Goal: Task Accomplishment & Management: Complete application form

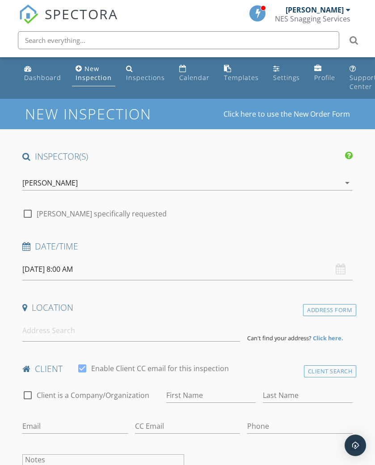
click at [349, 183] on icon "arrow_drop_down" at bounding box center [347, 182] width 11 height 11
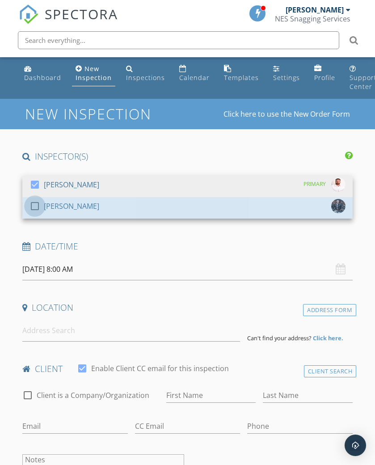
click at [37, 206] on div at bounding box center [34, 205] width 15 height 15
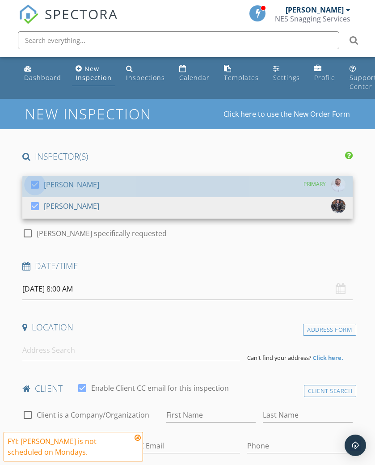
click at [36, 180] on div at bounding box center [34, 184] width 15 height 15
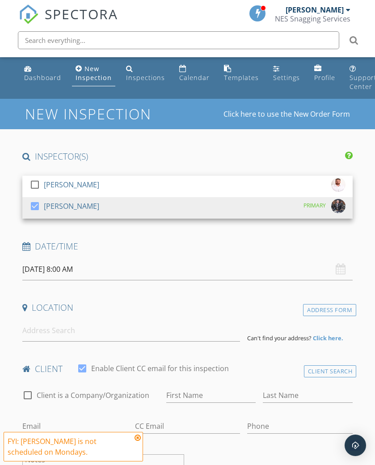
click at [249, 251] on div "Date/Time" at bounding box center [187, 249] width 337 height 18
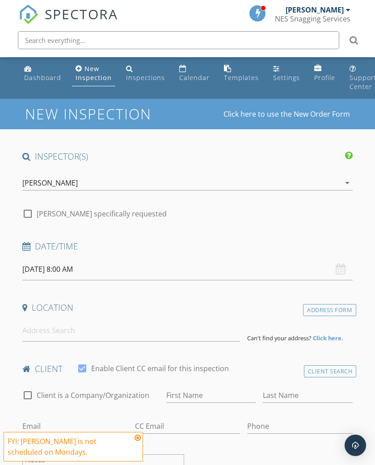
click at [334, 334] on strong "Click here." at bounding box center [328, 338] width 30 height 8
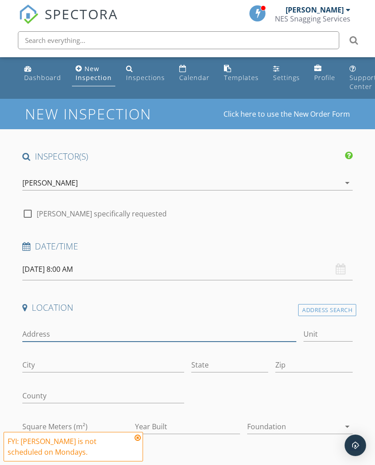
click at [37, 327] on input "Address" at bounding box center [159, 334] width 274 height 15
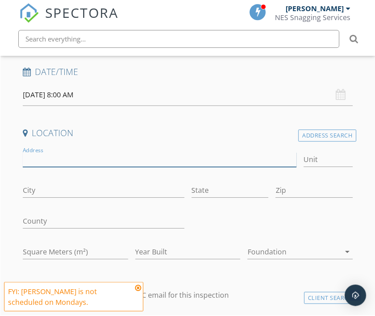
scroll to position [174, 0]
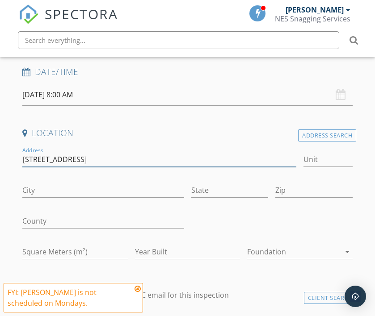
type input "[STREET_ADDRESS]"
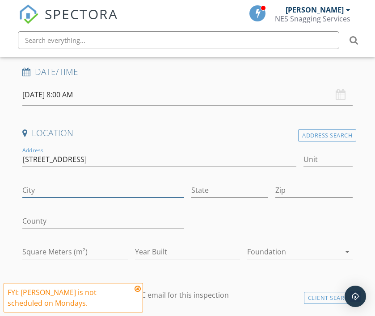
click at [31, 187] on input "City" at bounding box center [103, 190] width 162 height 15
type input "Bedale"
click at [276, 188] on input "Zip" at bounding box center [313, 190] width 77 height 15
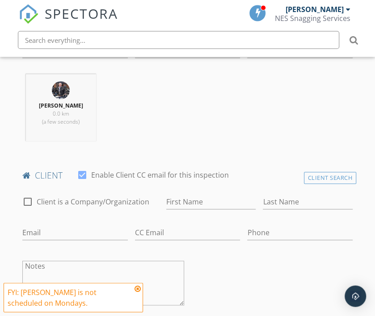
scroll to position [375, 0]
type input "DL8 1GB"
click at [176, 199] on input "First Name" at bounding box center [211, 203] width 90 height 15
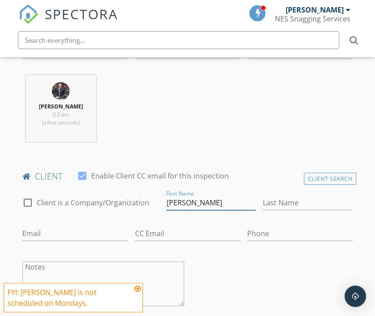
type input "[PERSON_NAME]"
click at [276, 203] on input "Last Name" at bounding box center [308, 203] width 90 height 15
type input "Bridger"
click at [305, 270] on div "check_box_outline_blank Client is a Company/Organization First Name [PERSON_NAM…" at bounding box center [187, 253] width 337 height 131
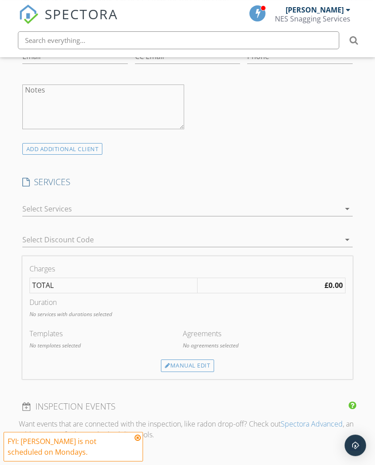
scroll to position [554, 0]
click at [183, 359] on div "Manual Edit" at bounding box center [187, 363] width 53 height 13
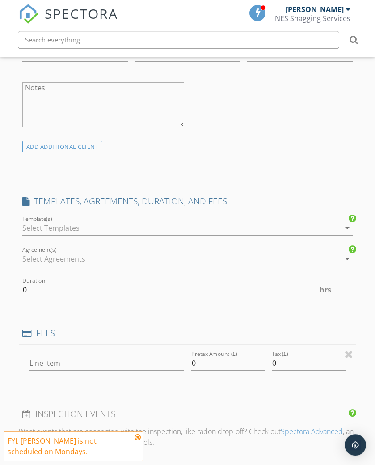
scroll to position [554, 0]
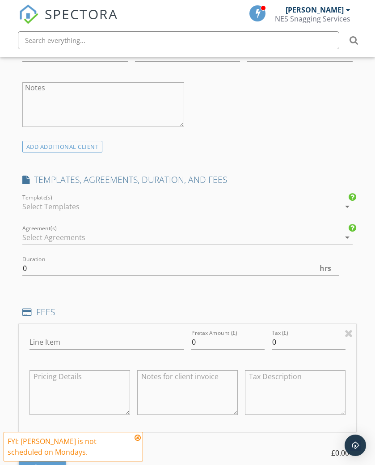
click at [348, 203] on icon "arrow_drop_down" at bounding box center [347, 206] width 11 height 11
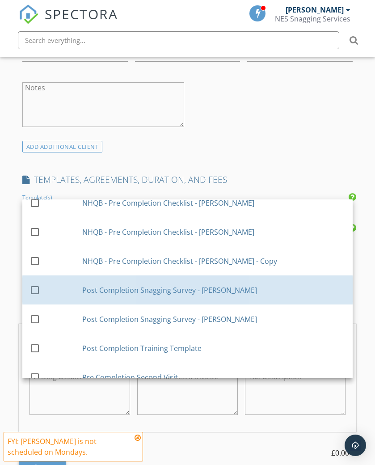
scroll to position [157, 0]
click at [37, 291] on div at bounding box center [34, 289] width 15 height 15
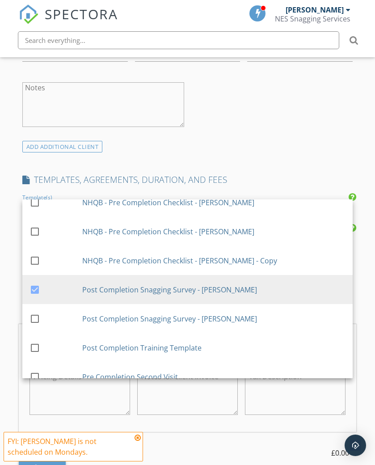
click at [252, 431] on div "Line Item Pretax Amount (£) 0 Tax (£) 0 TOTAL: £0.00 Fee" at bounding box center [187, 399] width 337 height 151
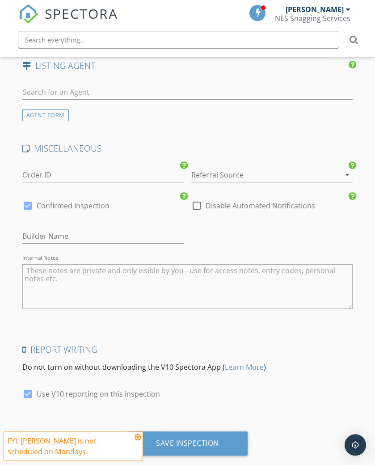
scroll to position [1277, 0]
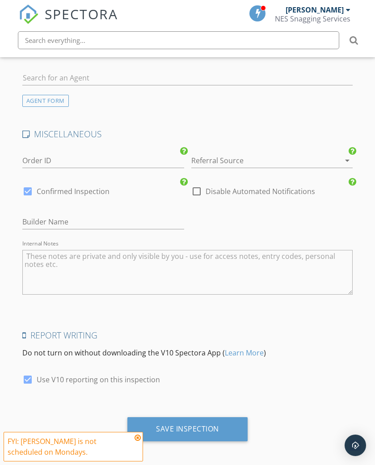
click at [184, 424] on div "Save Inspection" at bounding box center [187, 428] width 63 height 9
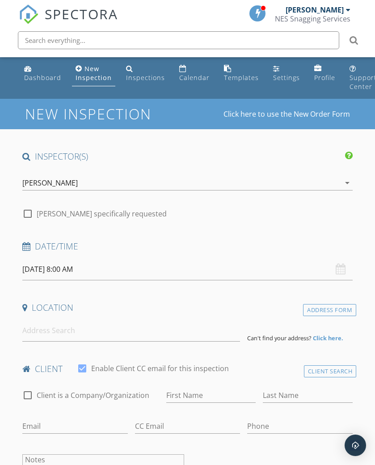
click at [343, 182] on icon "arrow_drop_down" at bounding box center [347, 182] width 11 height 11
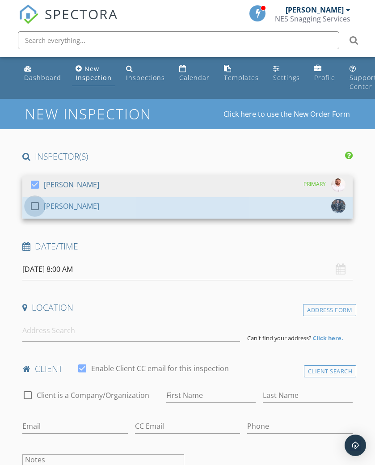
click at [40, 206] on div at bounding box center [34, 205] width 15 height 15
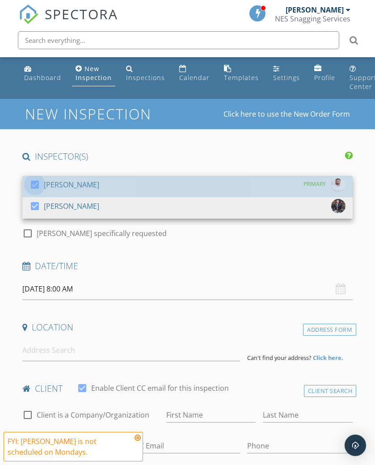
click at [38, 181] on div at bounding box center [34, 184] width 15 height 15
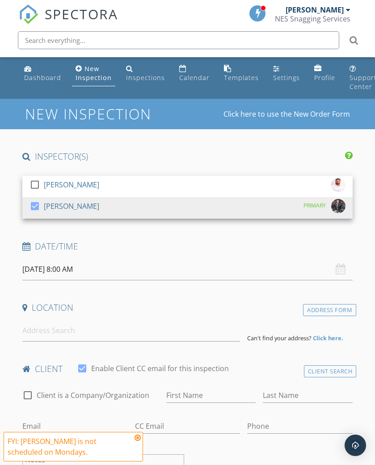
click at [246, 254] on div "Date/Time" at bounding box center [187, 249] width 337 height 18
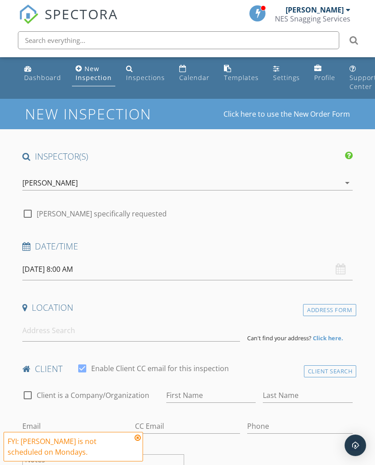
click at [341, 271] on div "29/09/2025 8:00 AM" at bounding box center [187, 269] width 330 height 22
click at [343, 267] on div "29/09/2025 8:00 AM" at bounding box center [187, 269] width 330 height 22
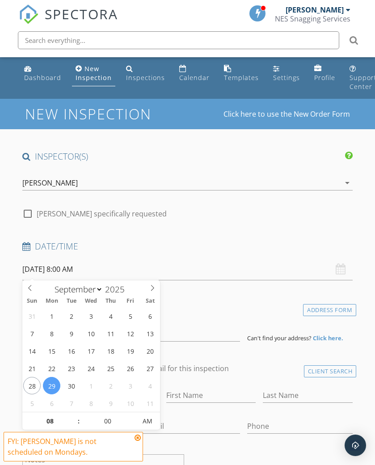
click at [78, 418] on span ":" at bounding box center [78, 421] width 3 height 18
click at [69, 413] on input "08" at bounding box center [49, 421] width 55 height 18
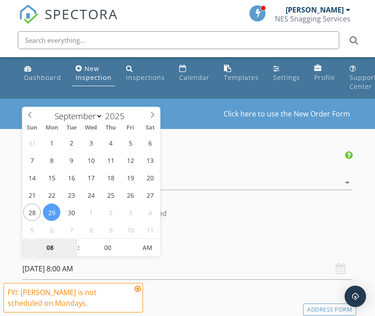
click at [71, 243] on input "08" at bounding box center [49, 248] width 55 height 18
click at [67, 242] on input "08" at bounding box center [49, 248] width 55 height 18
click at [70, 241] on input "08" at bounding box center [49, 248] width 55 height 18
click at [54, 250] on input "08" at bounding box center [49, 248] width 55 height 18
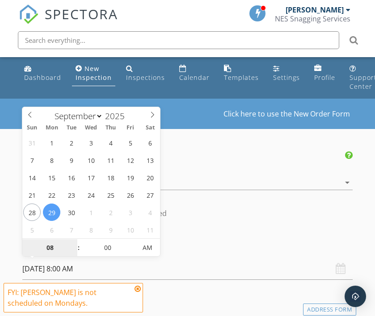
click at [70, 253] on input "08" at bounding box center [49, 248] width 55 height 18
click at [76, 246] on span at bounding box center [74, 243] width 6 height 9
type input "09"
type input "29/09/2025 9:00 AM"
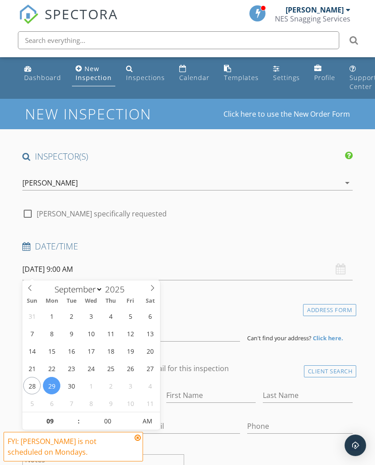
click at [76, 413] on span at bounding box center [74, 416] width 6 height 9
type input "10"
type input "29/09/2025 10:00 AM"
click at [76, 415] on span at bounding box center [74, 416] width 6 height 9
type input "11"
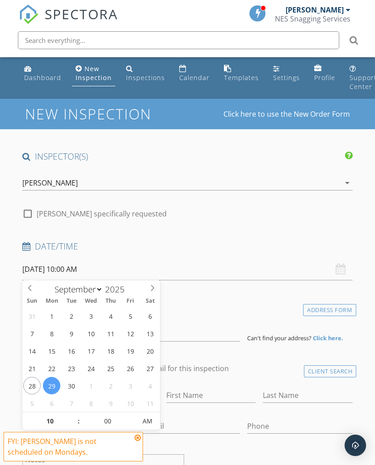
type input "29/09/2025 11:00 AM"
click at [71, 413] on input "11" at bounding box center [49, 421] width 55 height 18
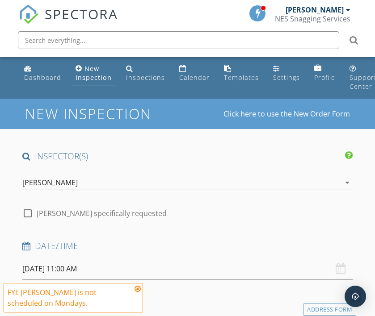
click at [226, 255] on div "Date/Time" at bounding box center [187, 249] width 337 height 18
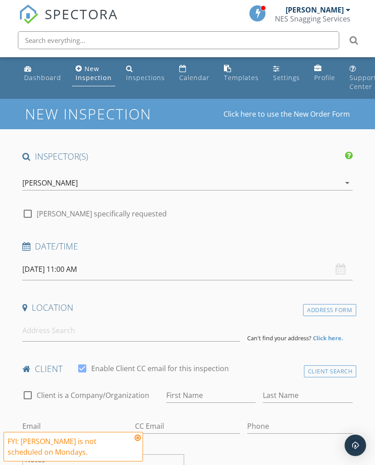
click at [333, 334] on strong "Click here." at bounding box center [328, 338] width 30 height 8
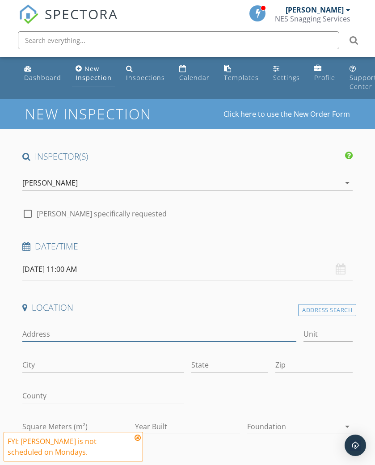
click at [40, 333] on input "Address" at bounding box center [159, 334] width 274 height 15
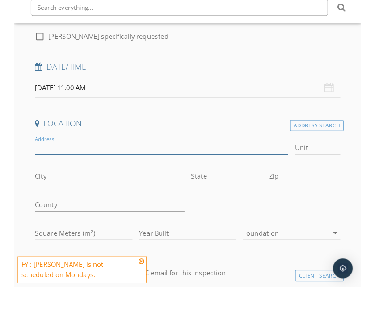
scroll to position [174, 0]
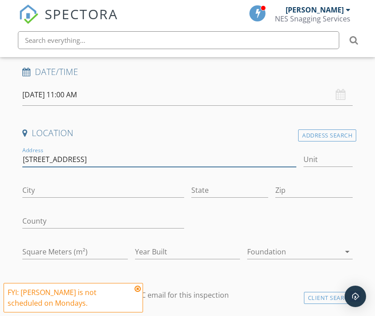
type input "5 Dragoon Street"
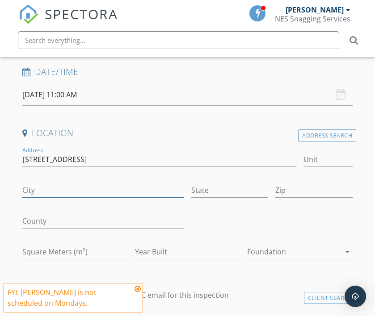
click at [33, 188] on input "City" at bounding box center [103, 190] width 162 height 15
type input "Leeds"
click at [277, 188] on input "Zip" at bounding box center [313, 190] width 77 height 15
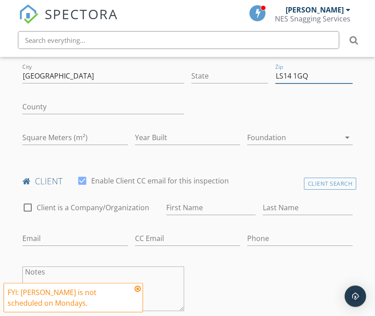
type input "LS14 1GQ"
click at [180, 207] on input "First Name" at bounding box center [211, 208] width 90 height 15
type input "Casey"
click at [274, 209] on input "Last Name" at bounding box center [308, 208] width 90 height 15
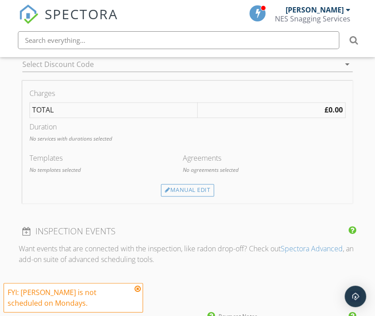
scroll to position [655, 0]
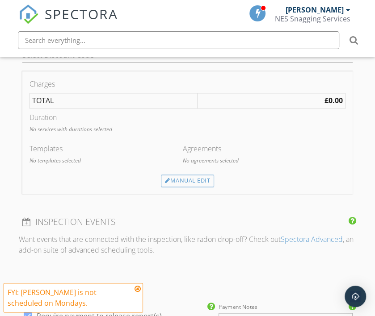
type input "Jackson"
click at [192, 176] on div "Manual Edit" at bounding box center [187, 181] width 53 height 13
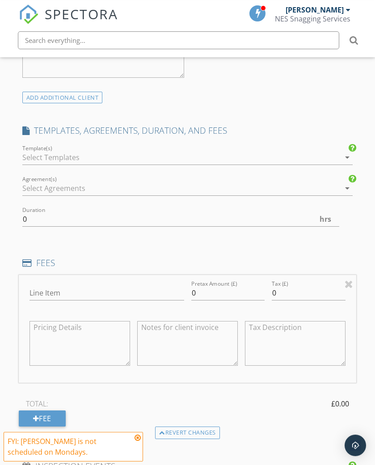
click at [348, 156] on icon "arrow_drop_down" at bounding box center [347, 157] width 11 height 11
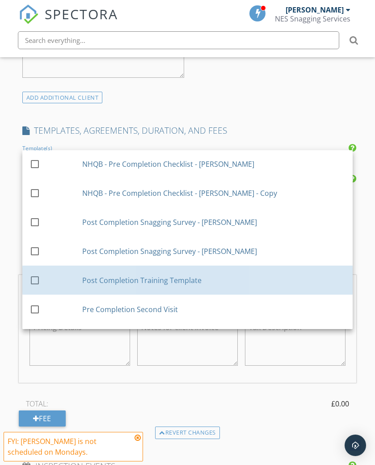
scroll to position [171, 0]
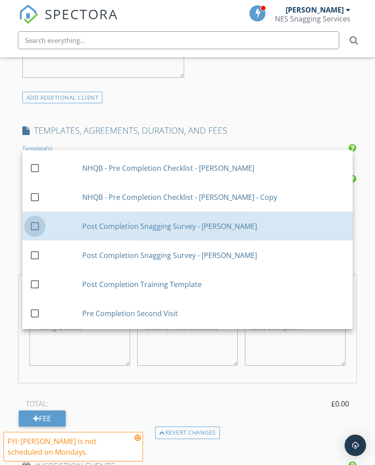
click at [35, 228] on div at bounding box center [34, 225] width 15 height 15
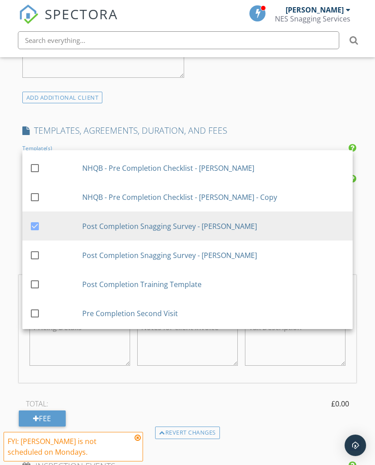
click at [272, 418] on div "TOTAL: £0.00 Fee" at bounding box center [187, 411] width 337 height 29
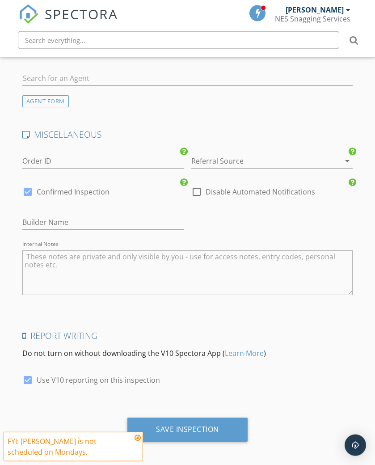
scroll to position [1196, 0]
click at [183, 425] on div "Save Inspection" at bounding box center [187, 428] width 63 height 9
